Goal: Task Accomplishment & Management: Use online tool/utility

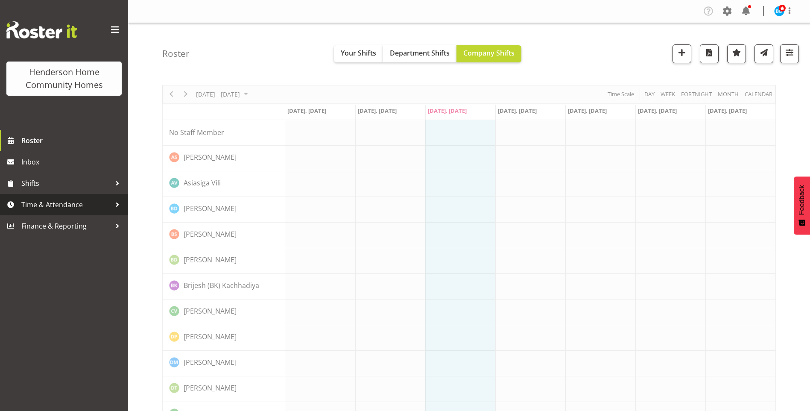
click at [57, 204] on span "Time & Attendance" at bounding box center [66, 204] width 90 height 13
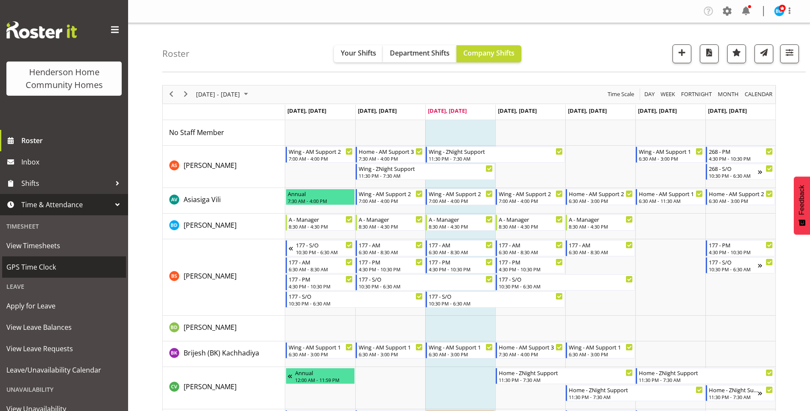
click at [34, 266] on span "GPS Time Clock" at bounding box center [63, 266] width 115 height 13
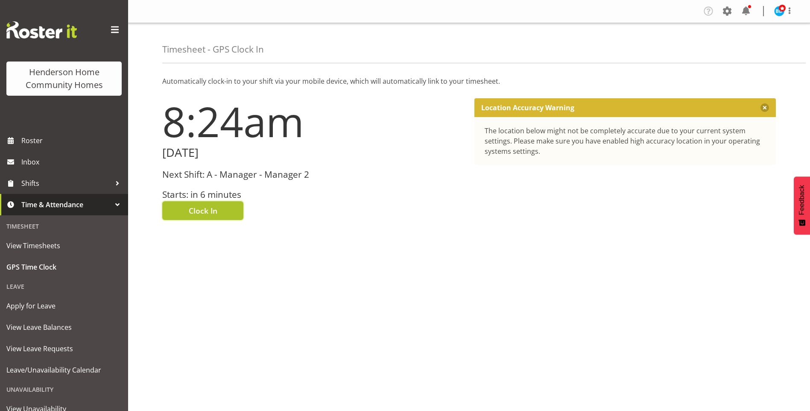
click at [192, 210] on span "Clock In" at bounding box center [203, 210] width 29 height 11
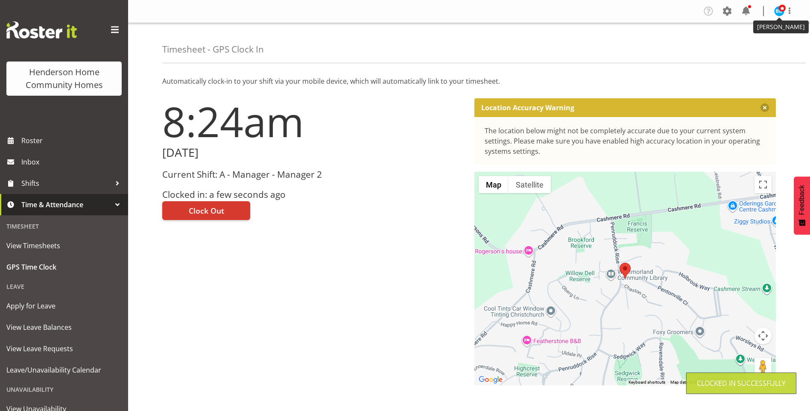
click at [776, 9] on img at bounding box center [779, 11] width 10 height 10
click at [736, 41] on link "Log Out" at bounding box center [754, 44] width 82 height 15
